Goal: Task Accomplishment & Management: Manage account settings

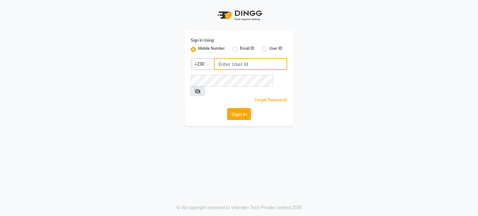
type input "59282313"
click at [239, 108] on button "Sign In" at bounding box center [239, 114] width 24 height 12
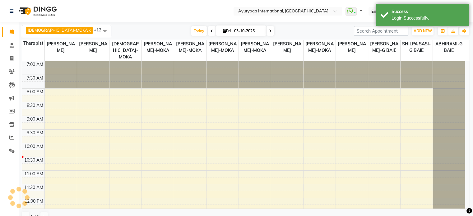
select select "en"
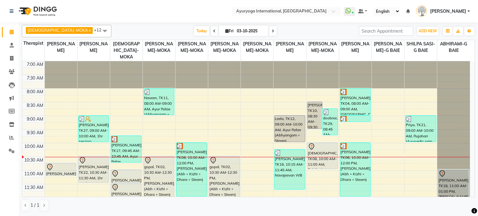
click at [64, 12] on nav "Select Location × Ayuryoga International, Mount Ory Rd WhatsApp Status ✕ Status…" at bounding box center [239, 11] width 478 height 22
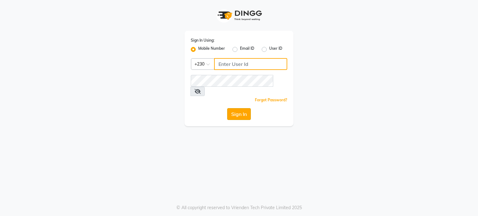
type input "59282313"
click at [247, 108] on button "Sign In" at bounding box center [239, 114] width 24 height 12
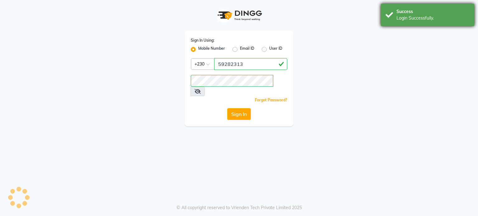
click at [412, 17] on div "Login Successfully." at bounding box center [433, 18] width 73 height 7
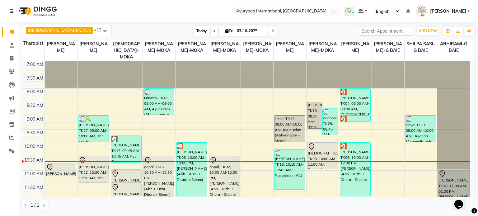
click at [194, 27] on span "Today" at bounding box center [202, 31] width 16 height 10
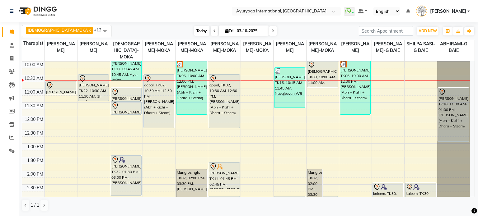
click at [194, 30] on span "Today" at bounding box center [202, 31] width 16 height 10
click at [194, 28] on span "Today" at bounding box center [202, 31] width 16 height 10
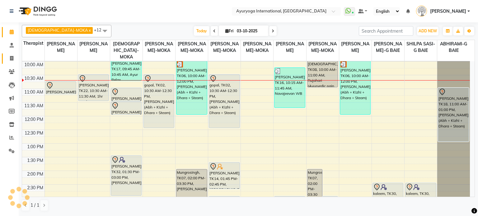
click at [2, 59] on link "Invoice" at bounding box center [9, 59] width 15 height 10
select select "service"
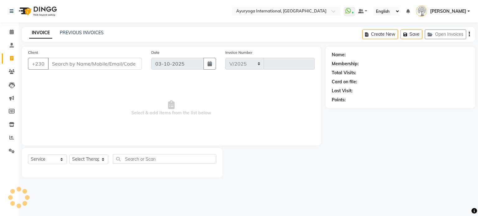
select select "730"
type input "6006"
click at [91, 32] on link "PREVIOUS INVOICES" at bounding box center [82, 33] width 44 height 6
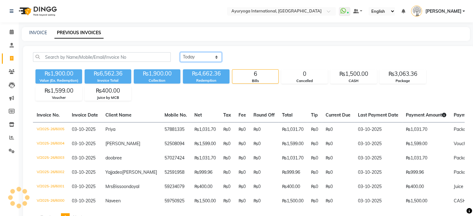
click at [189, 53] on select "[DATE] [DATE] Custom Range" at bounding box center [201, 57] width 42 height 10
select select "range"
click at [180, 52] on select "[DATE] [DATE] Custom Range" at bounding box center [201, 57] width 42 height 10
click at [239, 58] on input "03-10-2025" at bounding box center [252, 57] width 44 height 9
select select "10"
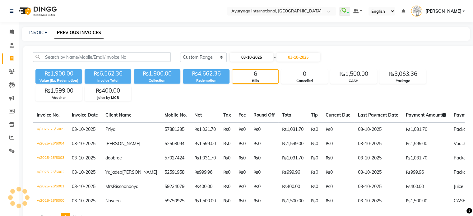
select select "2025"
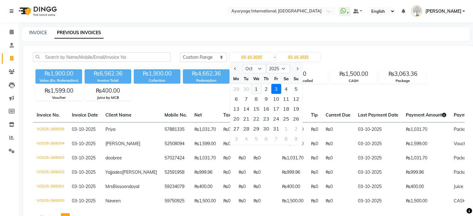
click at [256, 86] on div "1" at bounding box center [256, 89] width 10 height 10
type input "01-10-2025"
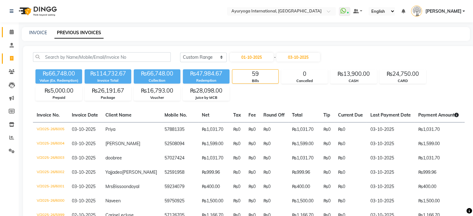
click at [14, 36] on link "Calendar" at bounding box center [9, 32] width 15 height 10
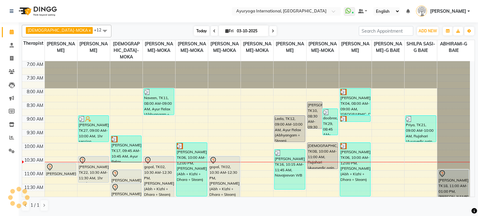
click at [194, 30] on span "Today" at bounding box center [202, 31] width 16 height 10
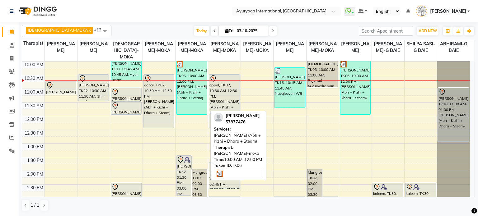
scroll to position [20, 0]
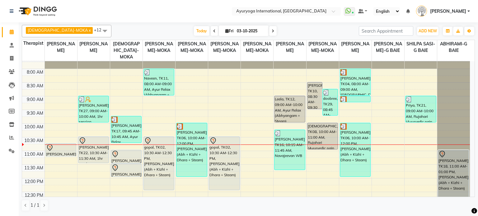
click at [63, 6] on div at bounding box center [34, 10] width 58 height 17
click at [211, 29] on span at bounding box center [214, 31] width 7 height 10
type input "02-10-2025"
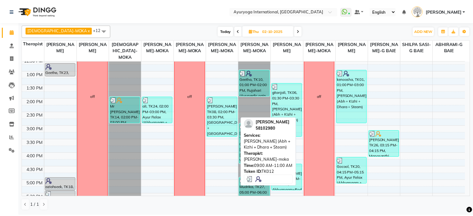
scroll to position [156, 0]
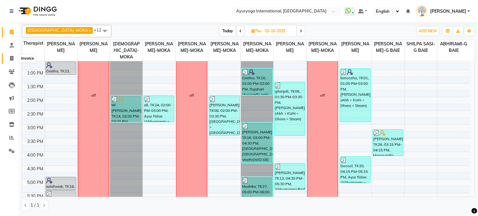
click at [12, 60] on icon at bounding box center [11, 58] width 3 height 5
select select "service"
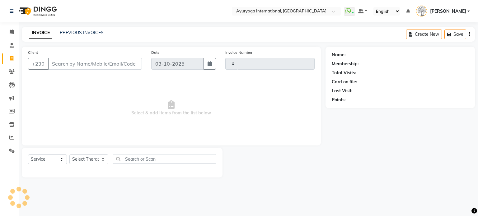
type input "6006"
select select "730"
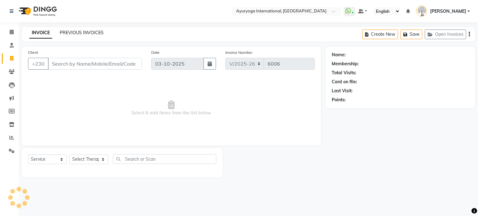
click at [87, 35] on link "PREVIOUS INVOICES" at bounding box center [82, 33] width 44 height 6
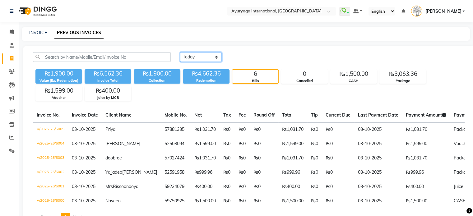
click at [220, 60] on select "[DATE] [DATE] Custom Range" at bounding box center [201, 57] width 42 height 10
select select "range"
click at [180, 52] on select "[DATE] [DATE] Custom Range" at bounding box center [201, 57] width 42 height 10
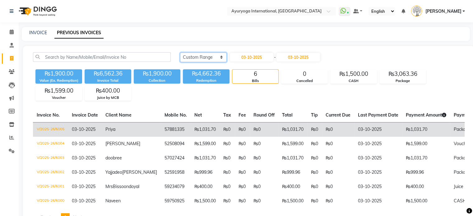
scroll to position [43, 0]
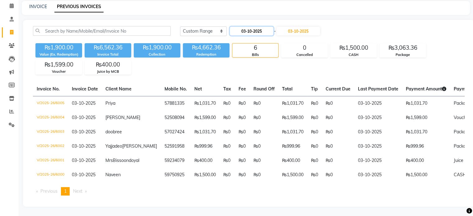
click at [257, 27] on input "03-10-2025" at bounding box center [252, 31] width 44 height 9
select select "10"
select select "2025"
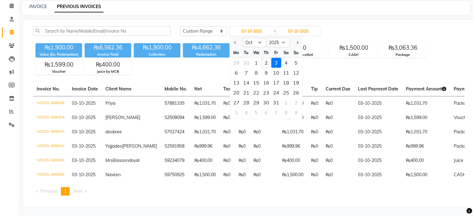
click at [266, 58] on div "2" at bounding box center [266, 63] width 10 height 10
type input "02-10-2025"
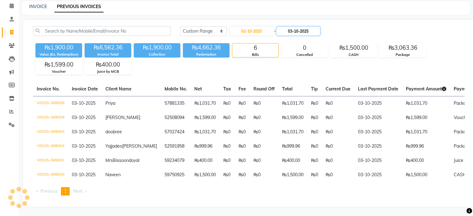
click at [296, 27] on input "03-10-2025" at bounding box center [299, 31] width 44 height 9
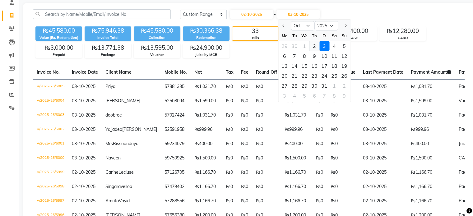
click at [314, 43] on div "2" at bounding box center [315, 46] width 10 height 10
type input "02-10-2025"
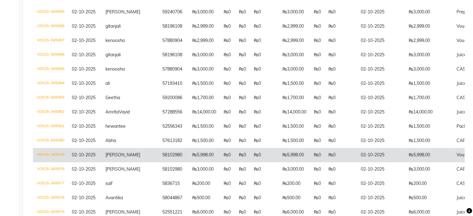
scroll to position [351, 0]
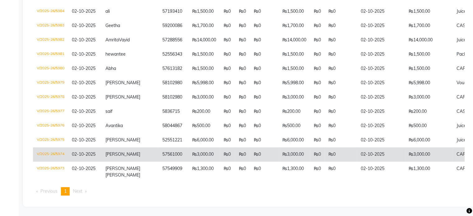
click at [189, 154] on td "₨3,000.00" at bounding box center [204, 155] width 31 height 14
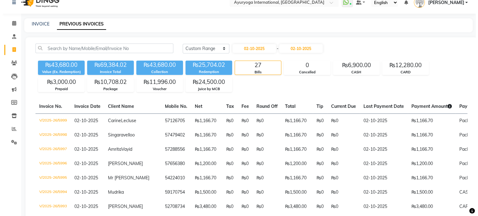
scroll to position [0, 0]
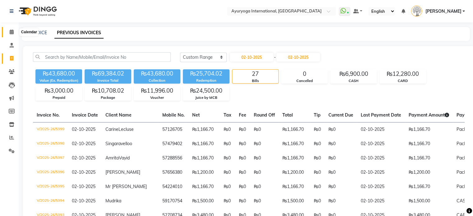
drag, startPoint x: 12, startPoint y: 31, endPoint x: 18, endPoint y: 31, distance: 5.9
click at [12, 31] on icon at bounding box center [12, 32] width 4 height 5
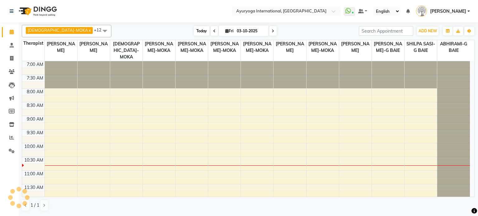
click at [194, 30] on span "Today" at bounding box center [202, 31] width 16 height 10
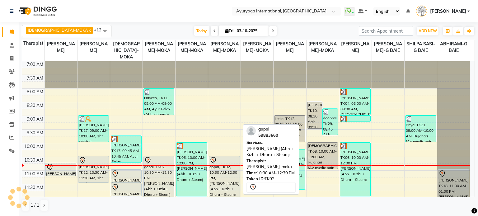
scroll to position [82, 0]
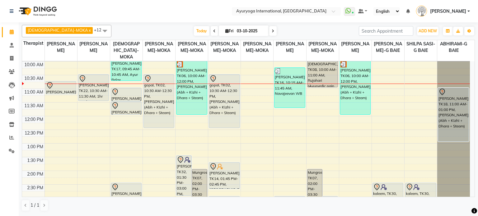
click at [225, 32] on icon at bounding box center [226, 31] width 3 height 4
select select "10"
select select "2025"
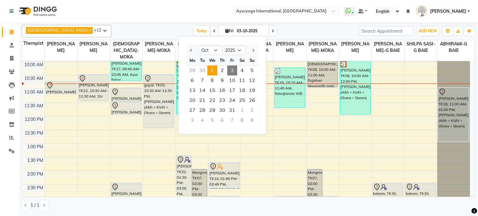
click at [209, 69] on span "1" at bounding box center [212, 71] width 10 height 10
type input "01-10-2025"
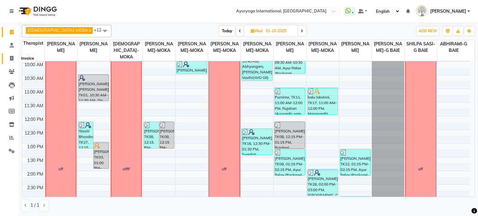
drag, startPoint x: 16, startPoint y: 56, endPoint x: 24, endPoint y: 56, distance: 8.1
click at [15, 56] on span at bounding box center [11, 58] width 11 height 7
select select "service"
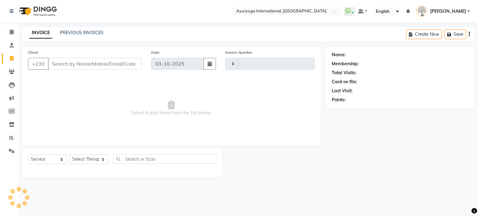
type input "6006"
select select "730"
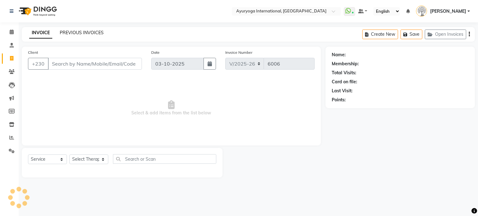
click at [89, 33] on link "PREVIOUS INVOICES" at bounding box center [82, 33] width 44 height 6
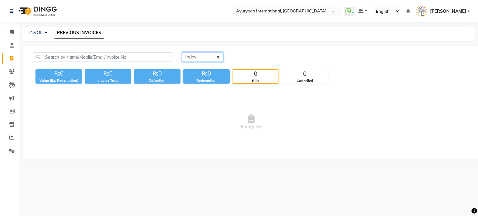
click at [209, 57] on select "[DATE] [DATE] Custom Range" at bounding box center [203, 57] width 42 height 10
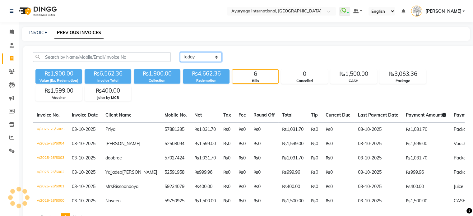
select select "range"
click at [180, 52] on select "[DATE] [DATE] Custom Range" at bounding box center [201, 57] width 42 height 10
click at [255, 61] on input "03-10-2025" at bounding box center [252, 57] width 44 height 9
select select "10"
select select "2025"
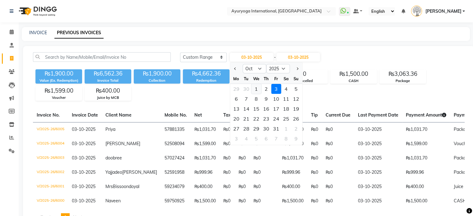
click at [258, 86] on div "1" at bounding box center [256, 89] width 10 height 10
type input "01-10-2025"
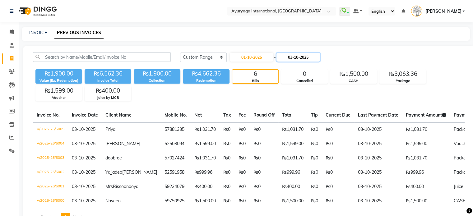
click at [293, 57] on input "03-10-2025" at bounding box center [299, 57] width 44 height 9
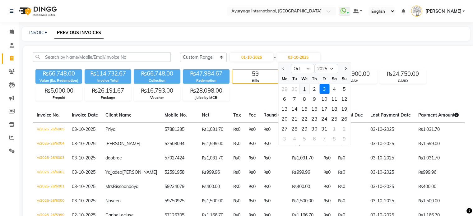
click at [306, 88] on div "1" at bounding box center [305, 89] width 10 height 10
type input "01-10-2025"
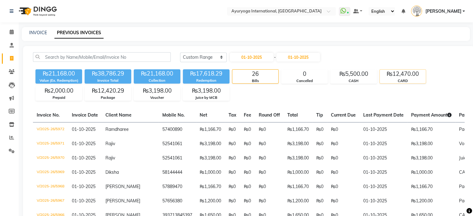
click at [407, 73] on div "₨12,470.00" at bounding box center [403, 74] width 46 height 9
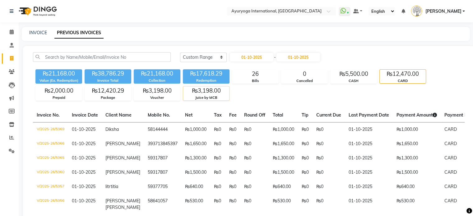
click at [197, 92] on div "₨3,198.00" at bounding box center [206, 91] width 46 height 9
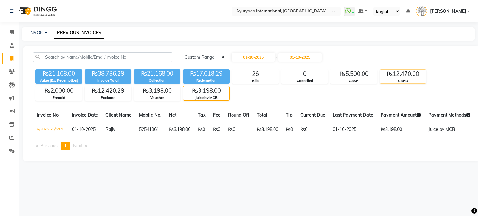
click at [400, 80] on div "CARD" at bounding box center [403, 80] width 46 height 5
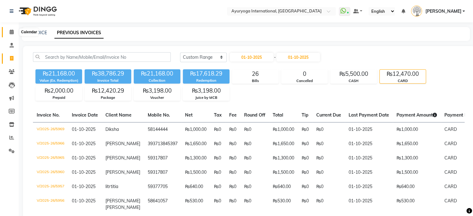
drag, startPoint x: 12, startPoint y: 33, endPoint x: 24, endPoint y: 32, distance: 11.5
click at [12, 33] on icon at bounding box center [12, 32] width 4 height 5
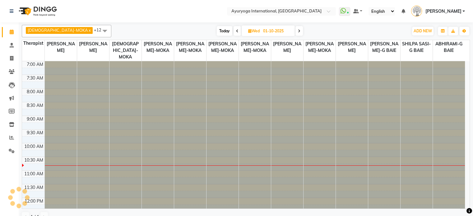
click at [217, 32] on span "Today" at bounding box center [225, 31] width 16 height 10
type input "03-10-2025"
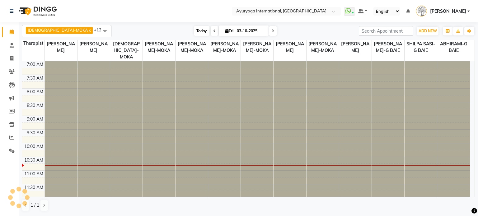
scroll to position [82, 0]
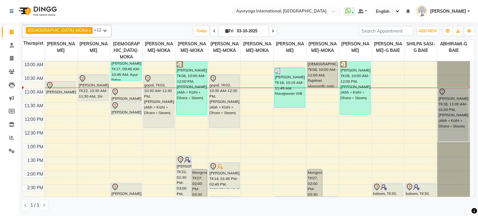
drag, startPoint x: 68, startPoint y: 10, endPoint x: 139, endPoint y: 6, distance: 70.1
click at [68, 10] on nav "Select Location × Ayuryoga International, [GEOGRAPHIC_DATA] Rd WhatsApp Status …" at bounding box center [239, 11] width 478 height 22
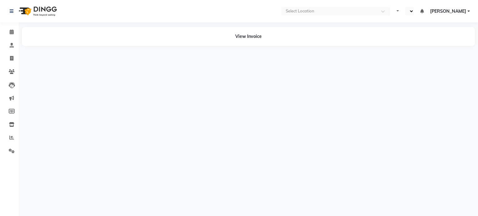
select select "en"
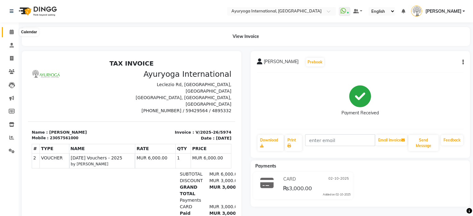
click at [6, 35] on span at bounding box center [11, 32] width 11 height 7
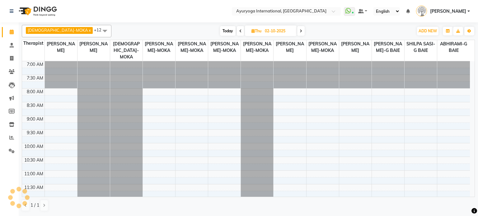
click at [220, 32] on span "Today" at bounding box center [228, 31] width 16 height 10
type input "03-10-2025"
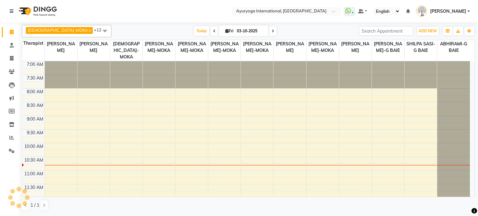
scroll to position [82, 0]
